Goal: Task Accomplishment & Management: Use online tool/utility

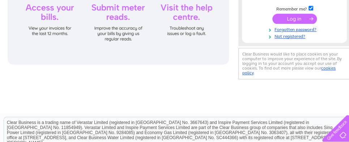
scroll to position [145, 0]
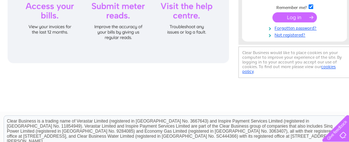
type input "office@dfmitchell.co.uk"
click at [287, 18] on input "submit" at bounding box center [294, 17] width 44 height 10
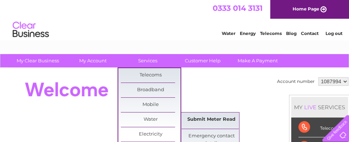
click at [210, 119] on link "Submit Meter Read" at bounding box center [211, 120] width 60 height 14
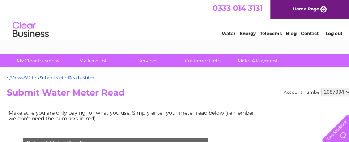
scroll to position [108, 0]
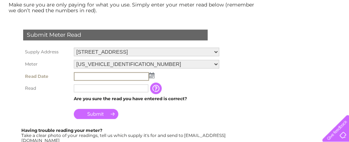
click at [89, 77] on input "text" at bounding box center [111, 76] width 75 height 9
click at [94, 77] on input "text" at bounding box center [111, 76] width 75 height 9
click at [153, 73] on img at bounding box center [151, 76] width 5 height 6
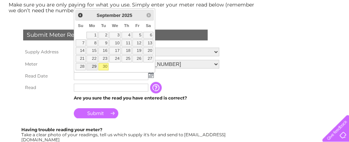
click at [95, 66] on link "29" at bounding box center [91, 66] width 11 height 7
type input "[DATE]"
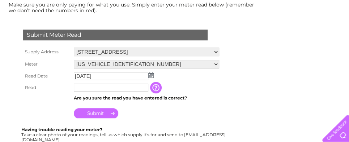
click at [86, 89] on input "text" at bounding box center [111, 88] width 74 height 8
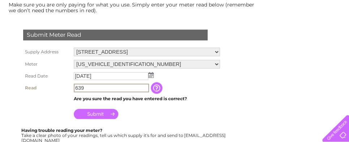
type input "639"
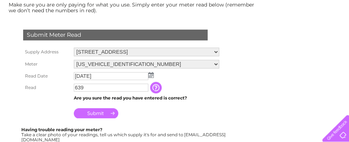
click at [87, 113] on input "Submit" at bounding box center [96, 113] width 44 height 10
